Goal: Transaction & Acquisition: Purchase product/service

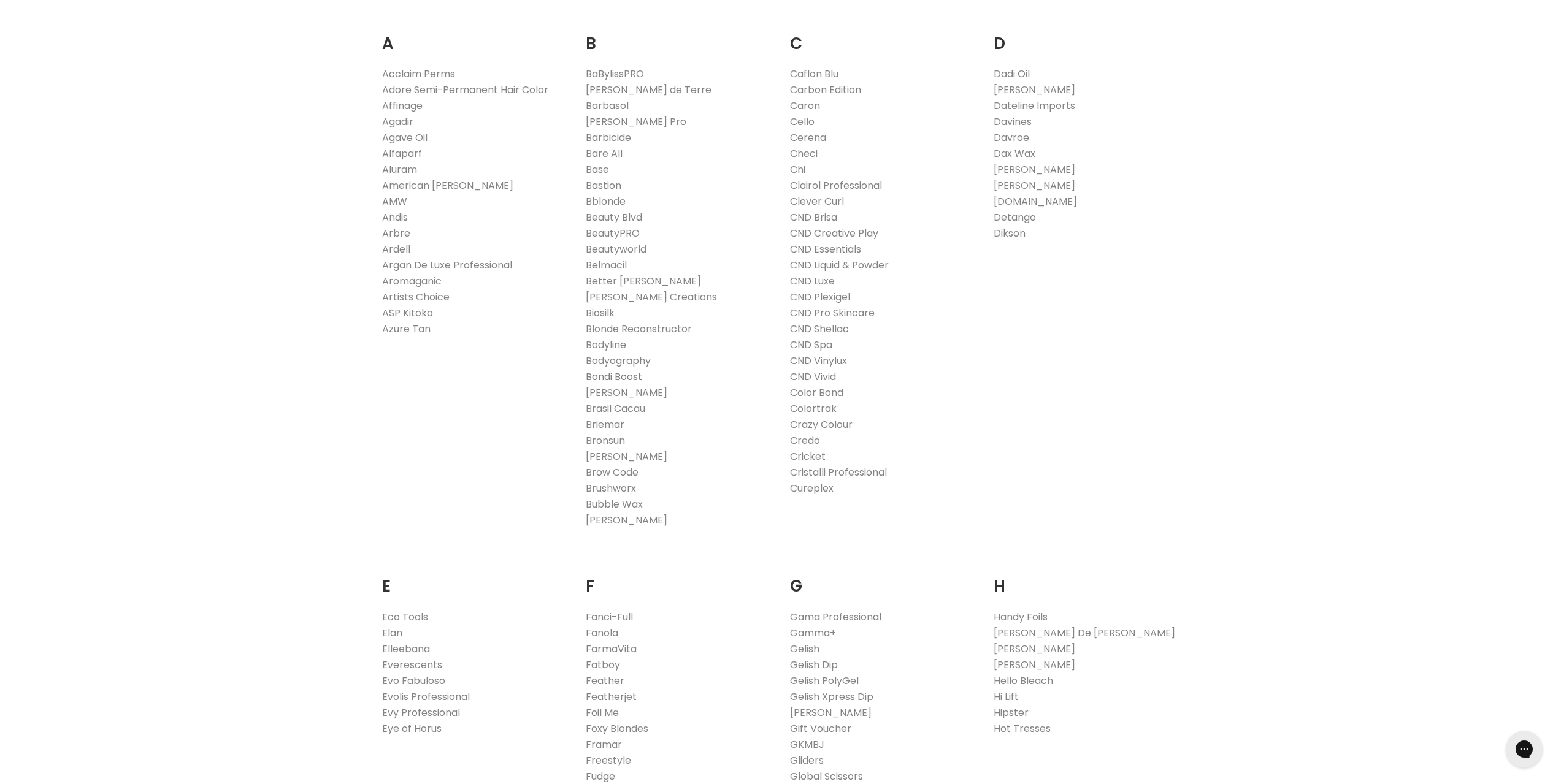
click at [607, 376] on link "Bondi Boost" at bounding box center [614, 377] width 56 height 14
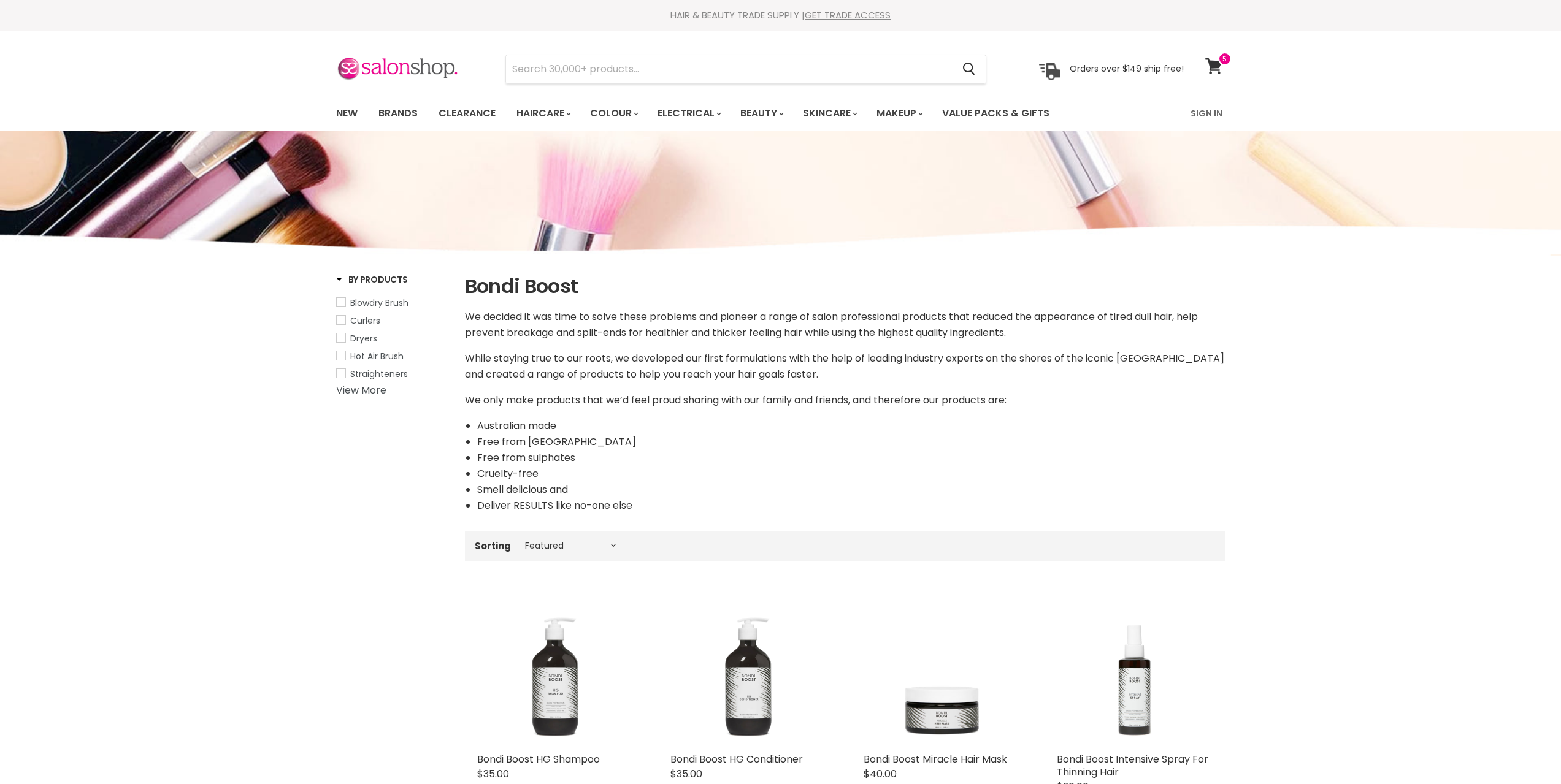
select select "manual"
click at [1217, 64] on icon at bounding box center [1213, 66] width 16 height 16
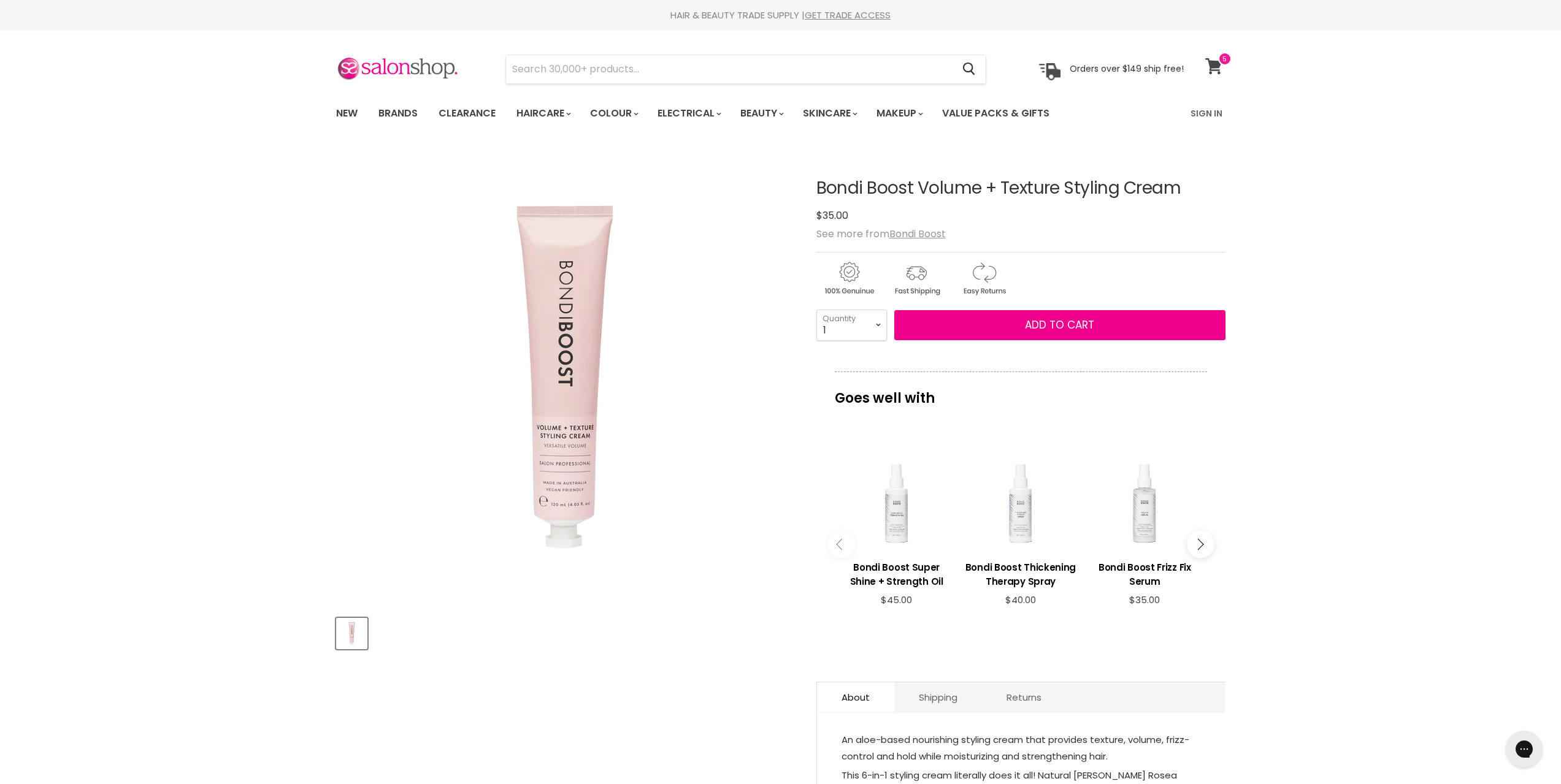
click at [1218, 66] on icon at bounding box center [1213, 66] width 16 height 16
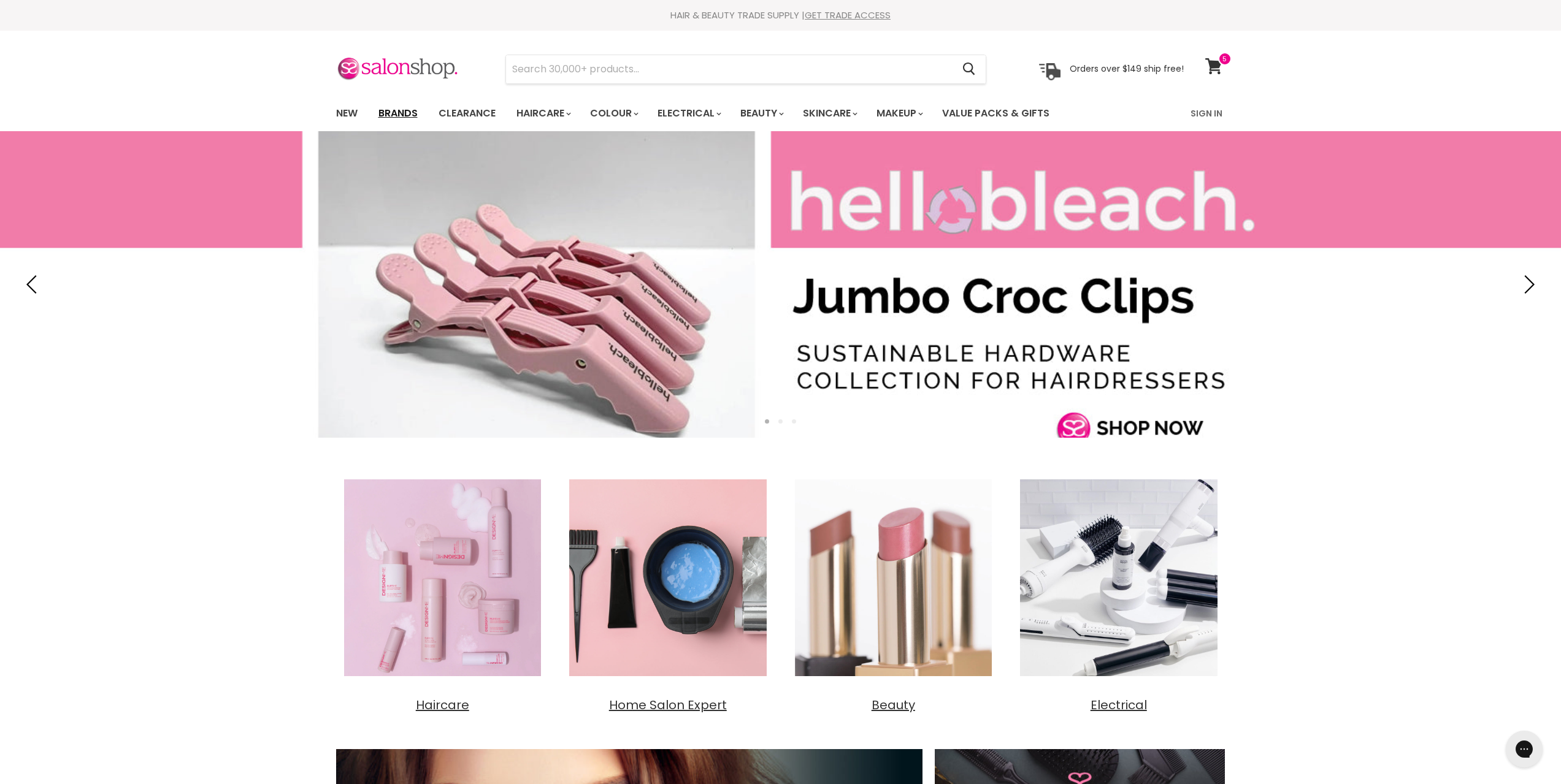
click at [407, 109] on link "Brands" at bounding box center [398, 113] width 58 height 26
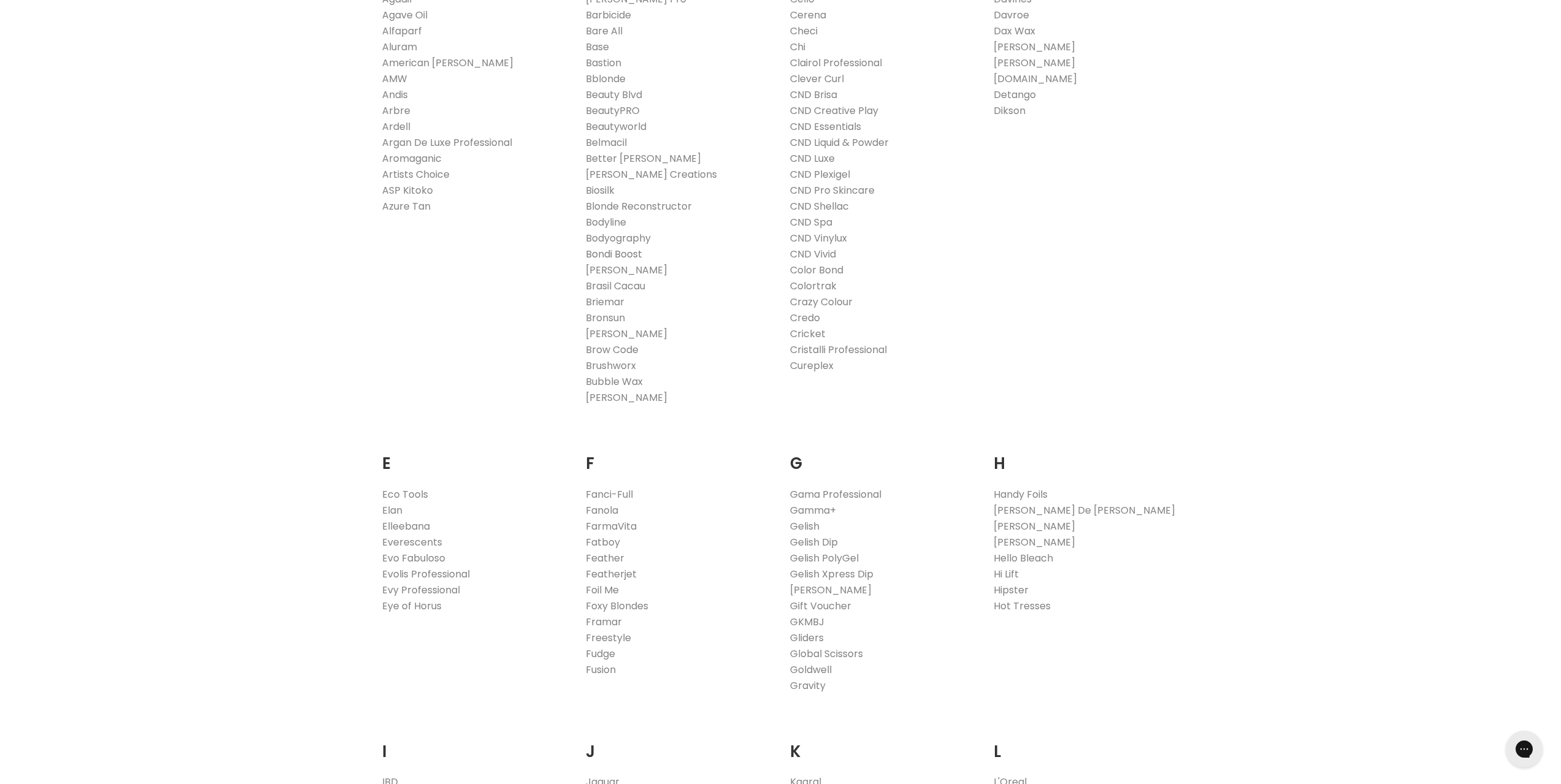
click at [610, 255] on link "Bondi Boost" at bounding box center [614, 254] width 56 height 14
